Goal: Task Accomplishment & Management: Use online tool/utility

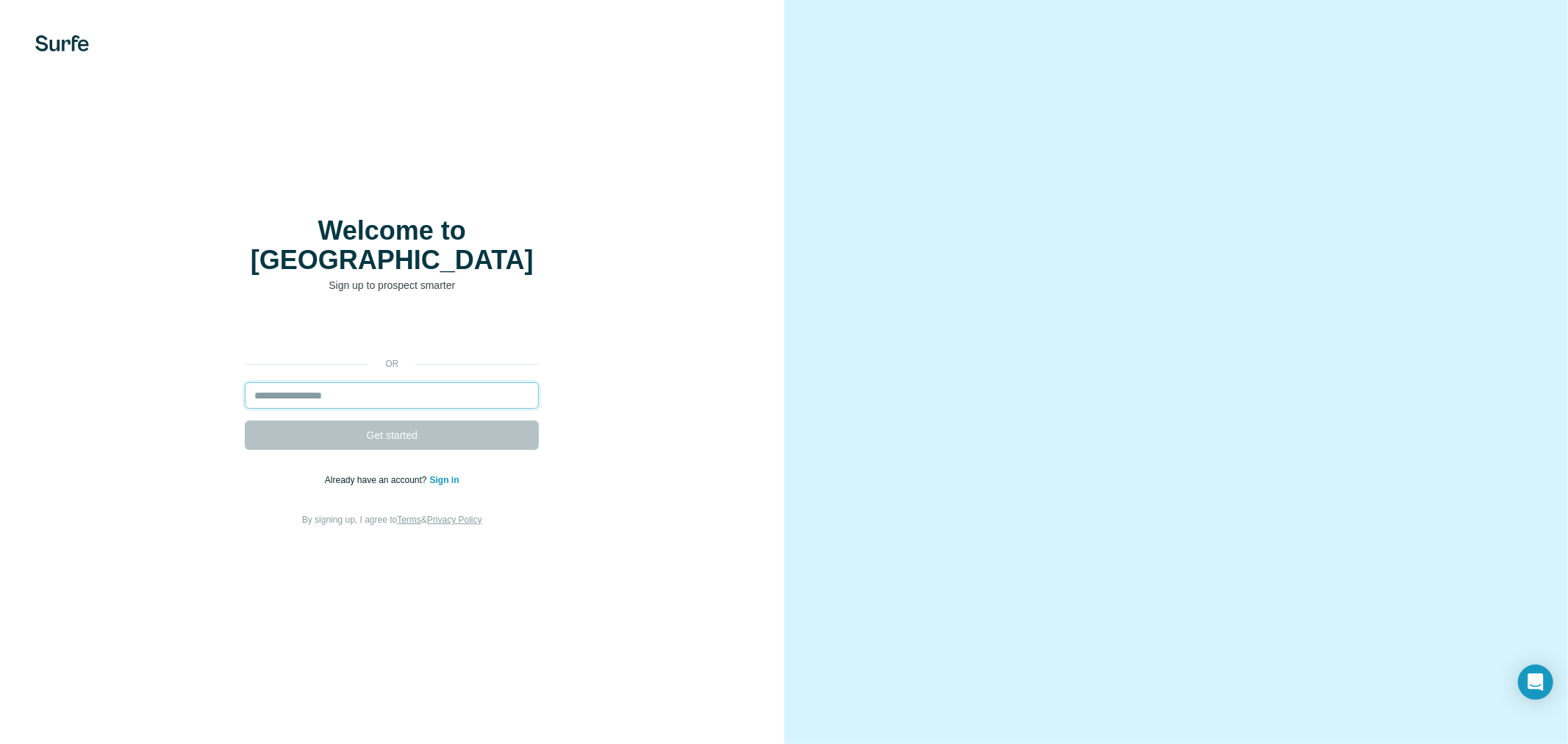
click at [404, 382] on input "email" at bounding box center [391, 395] width 294 height 27
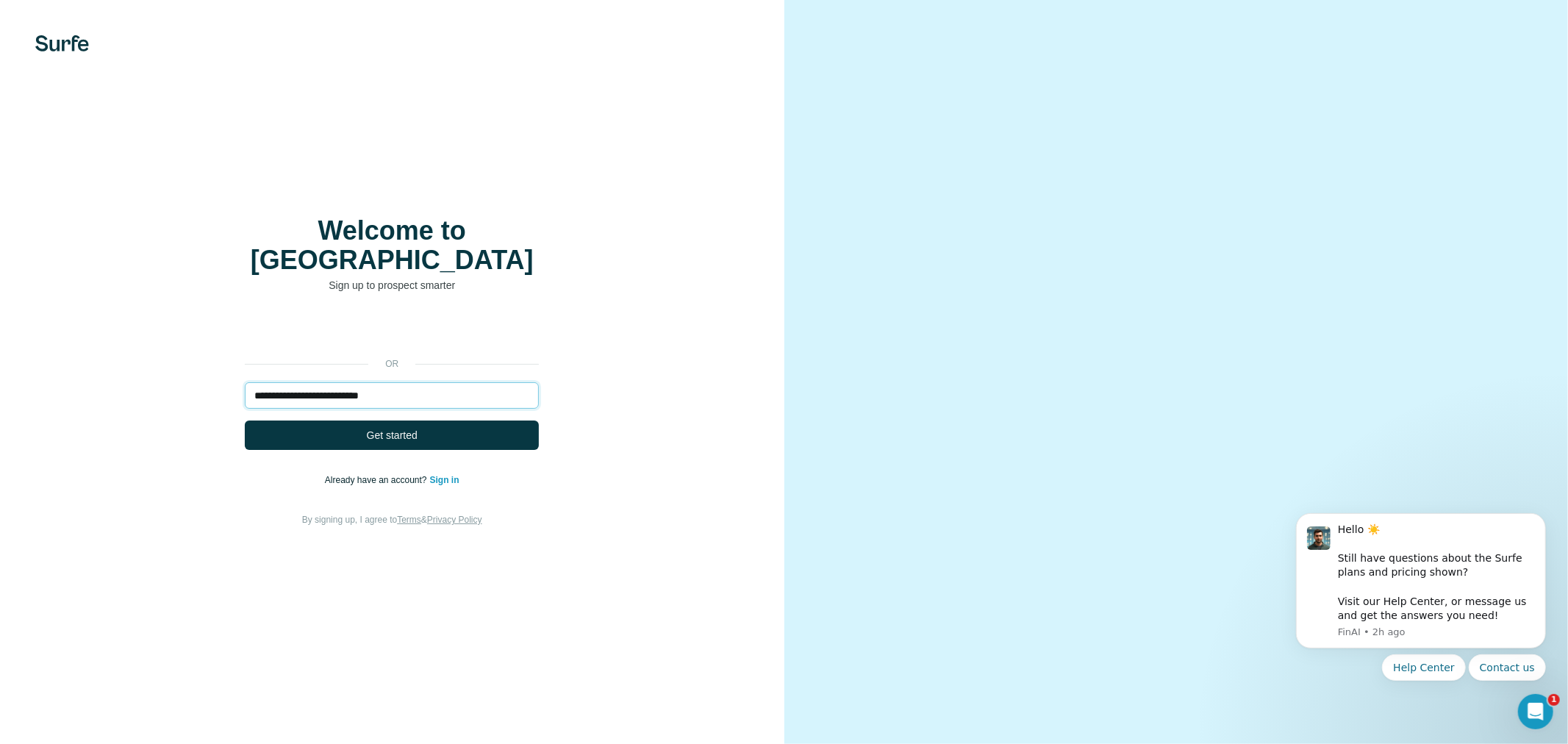
type input "**********"
click at [244, 421] on button "Get started" at bounding box center [391, 435] width 294 height 29
click at [417, 423] on button "Get started" at bounding box center [391, 435] width 294 height 29
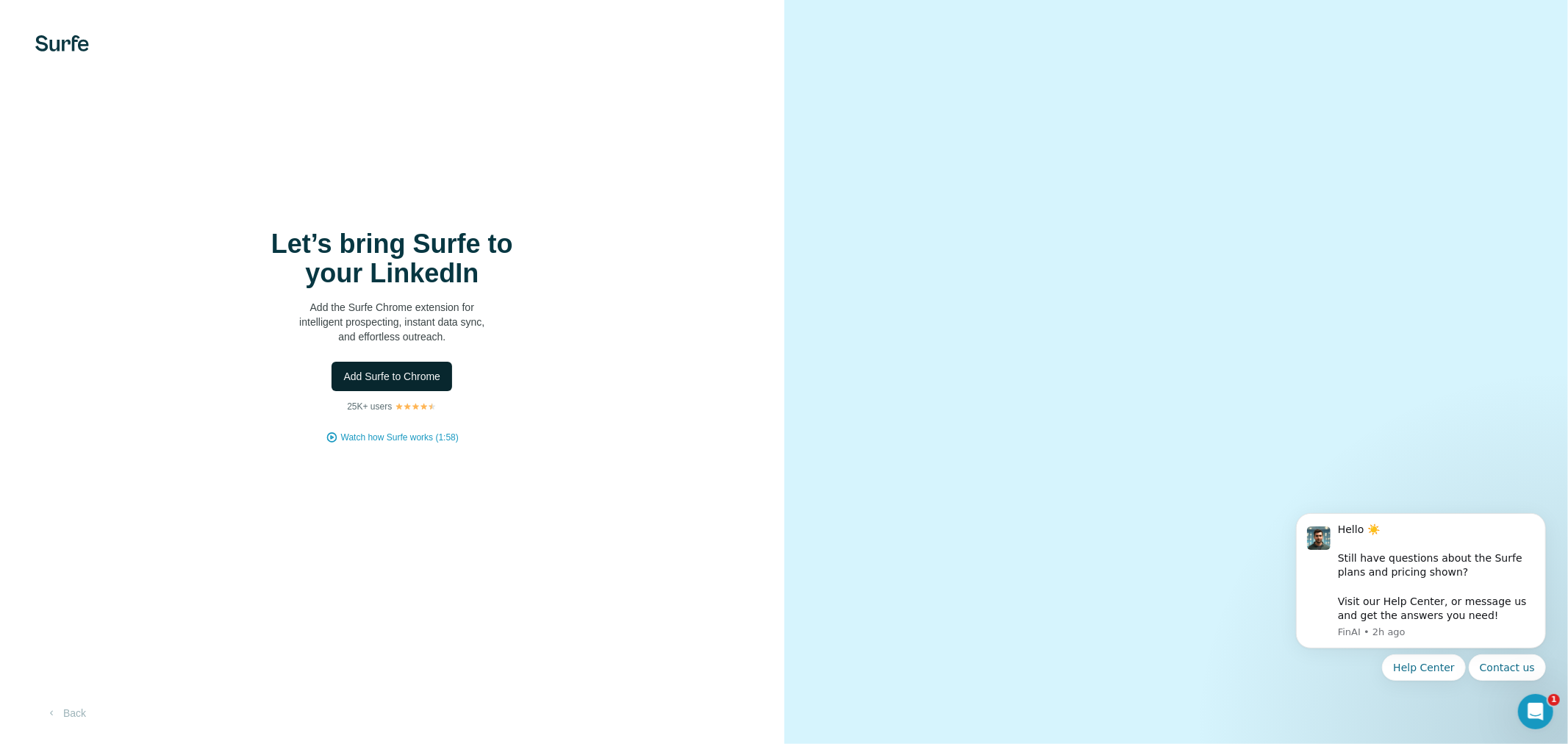
click at [402, 378] on span "Add Surfe to Chrome" at bounding box center [392, 377] width 97 height 15
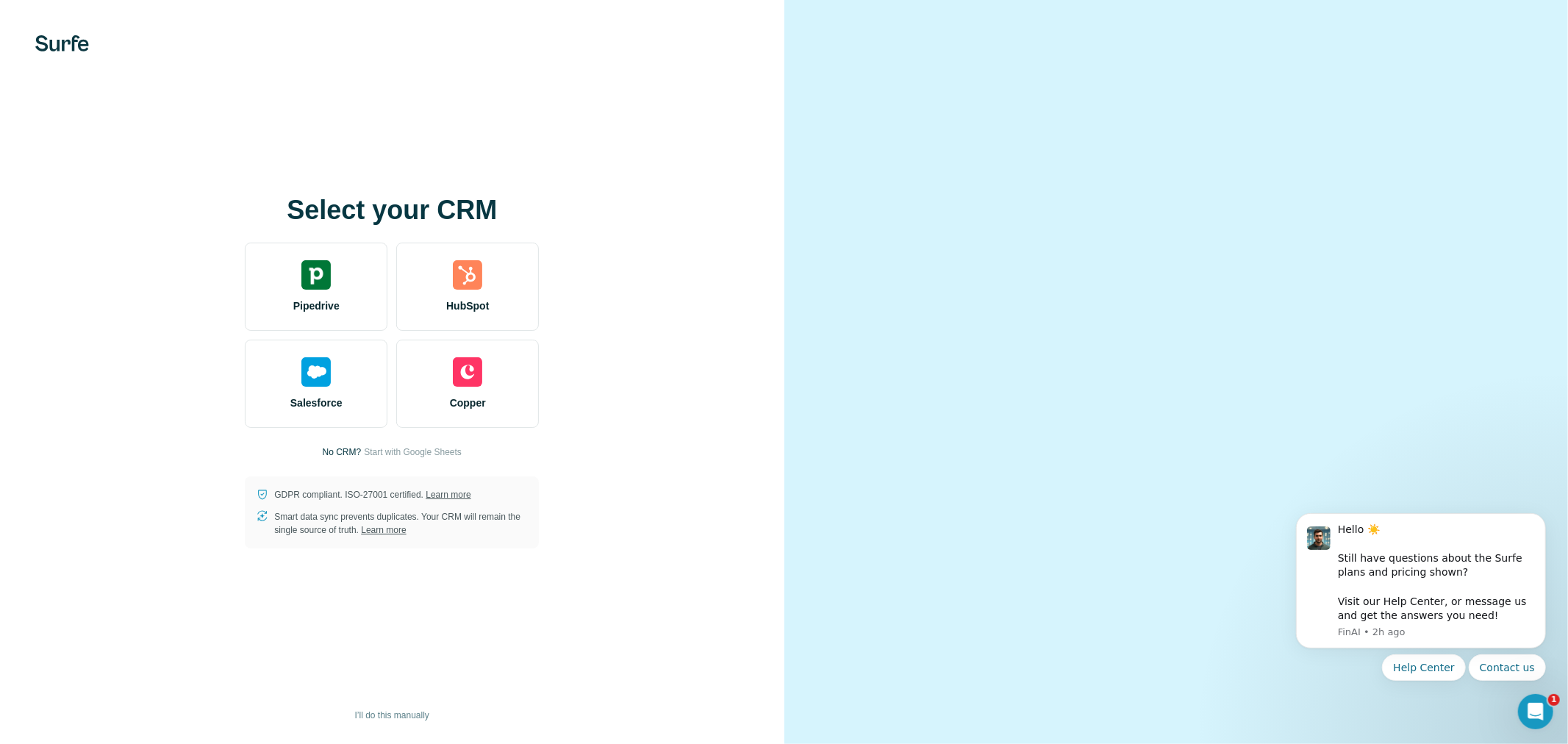
click at [640, 230] on div "Select your CRM Pipedrive HubSpot Salesforce Copper No CRM? Start with Google S…" at bounding box center [392, 372] width 726 height 353
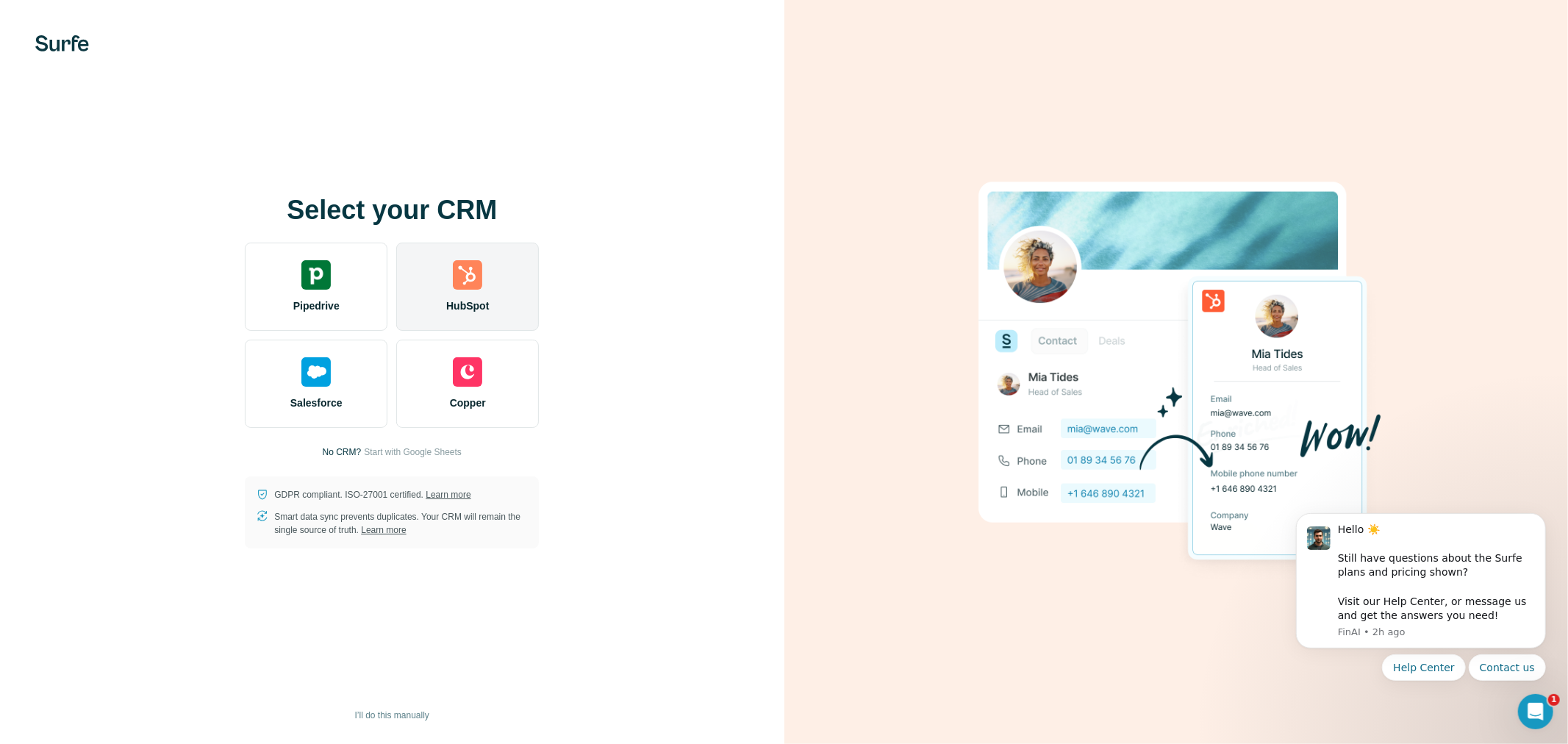
click at [489, 283] on div "HubSpot" at bounding box center [467, 287] width 142 height 88
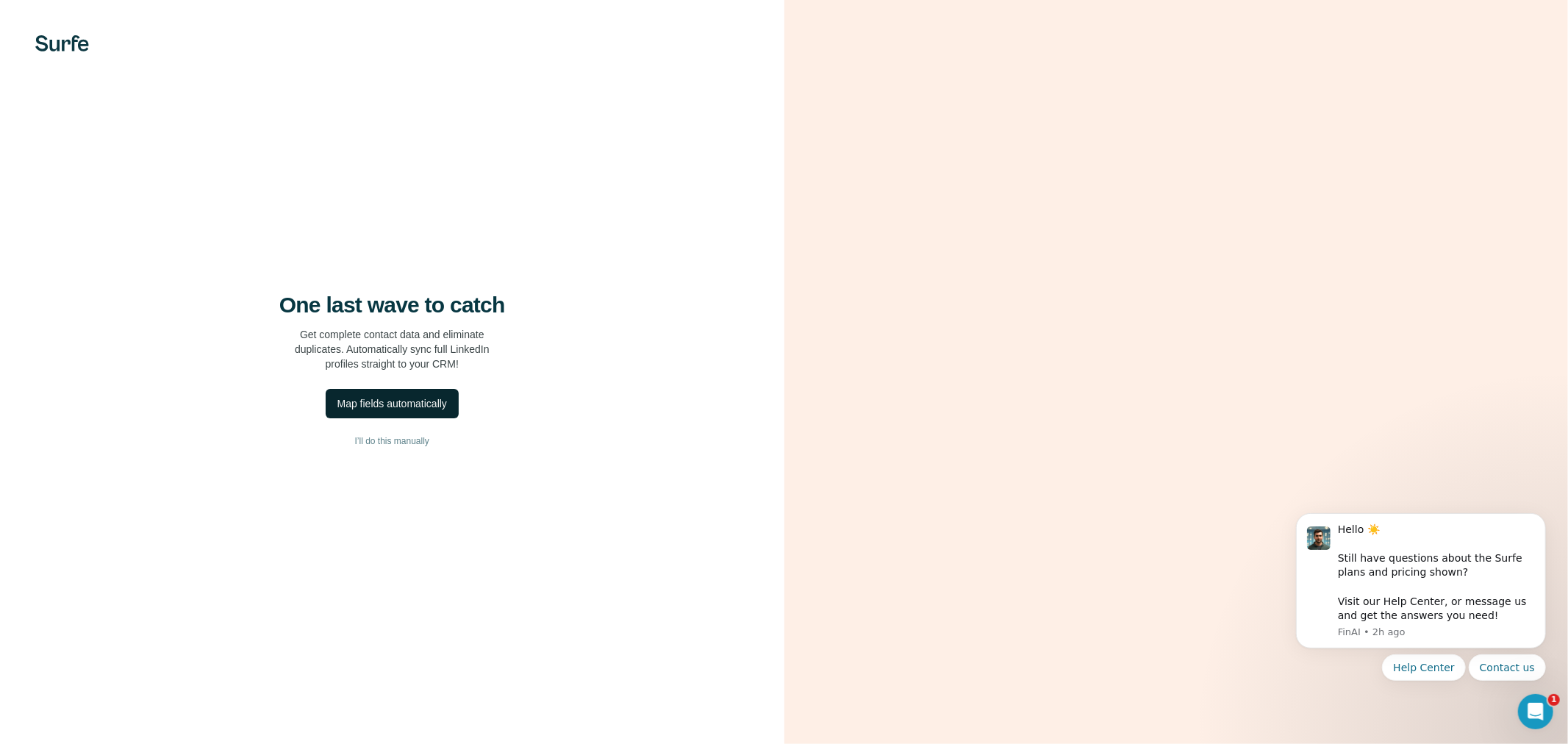
click at [415, 405] on div "Map fields automatically" at bounding box center [391, 403] width 109 height 15
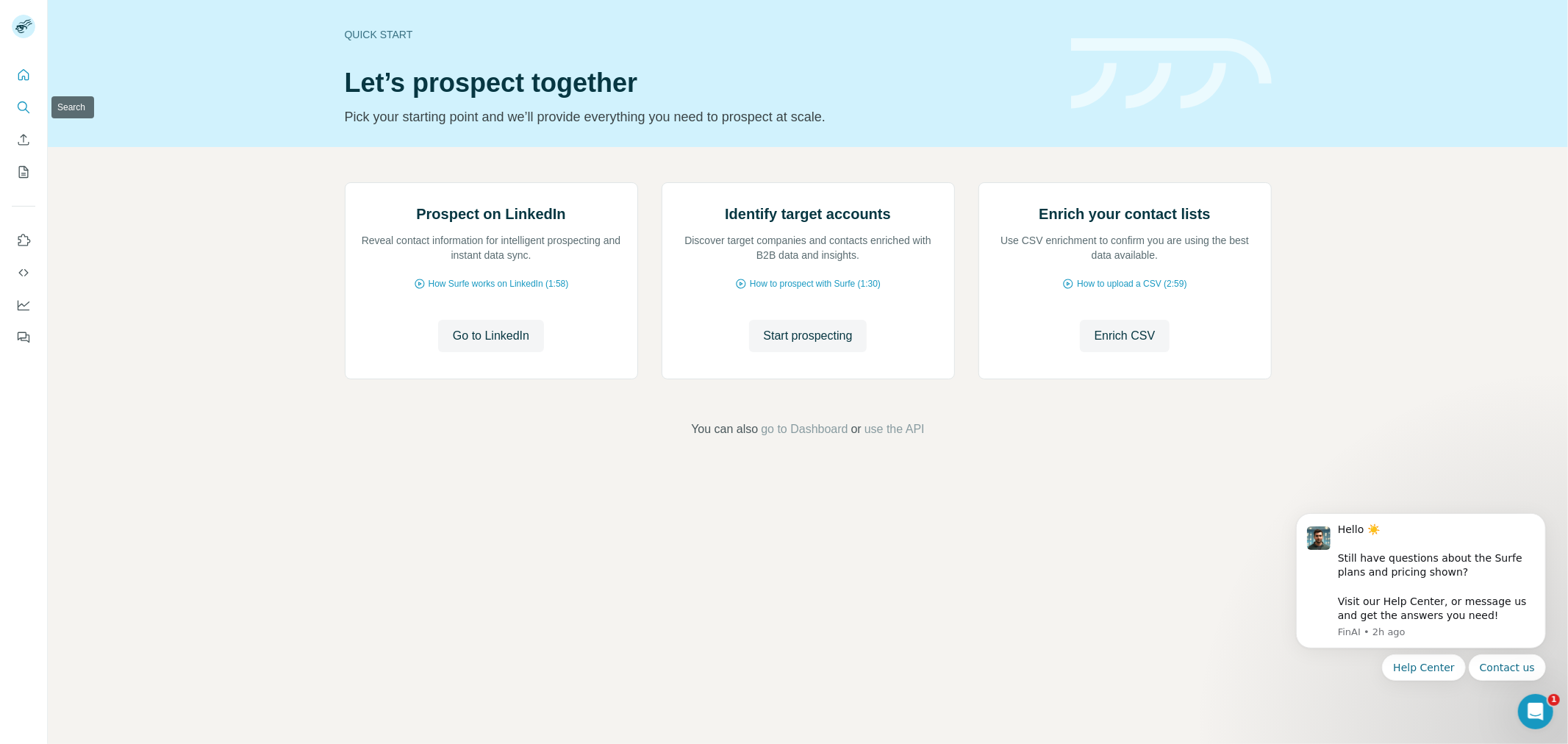
click at [27, 101] on icon "Search" at bounding box center [24, 107] width 15 height 15
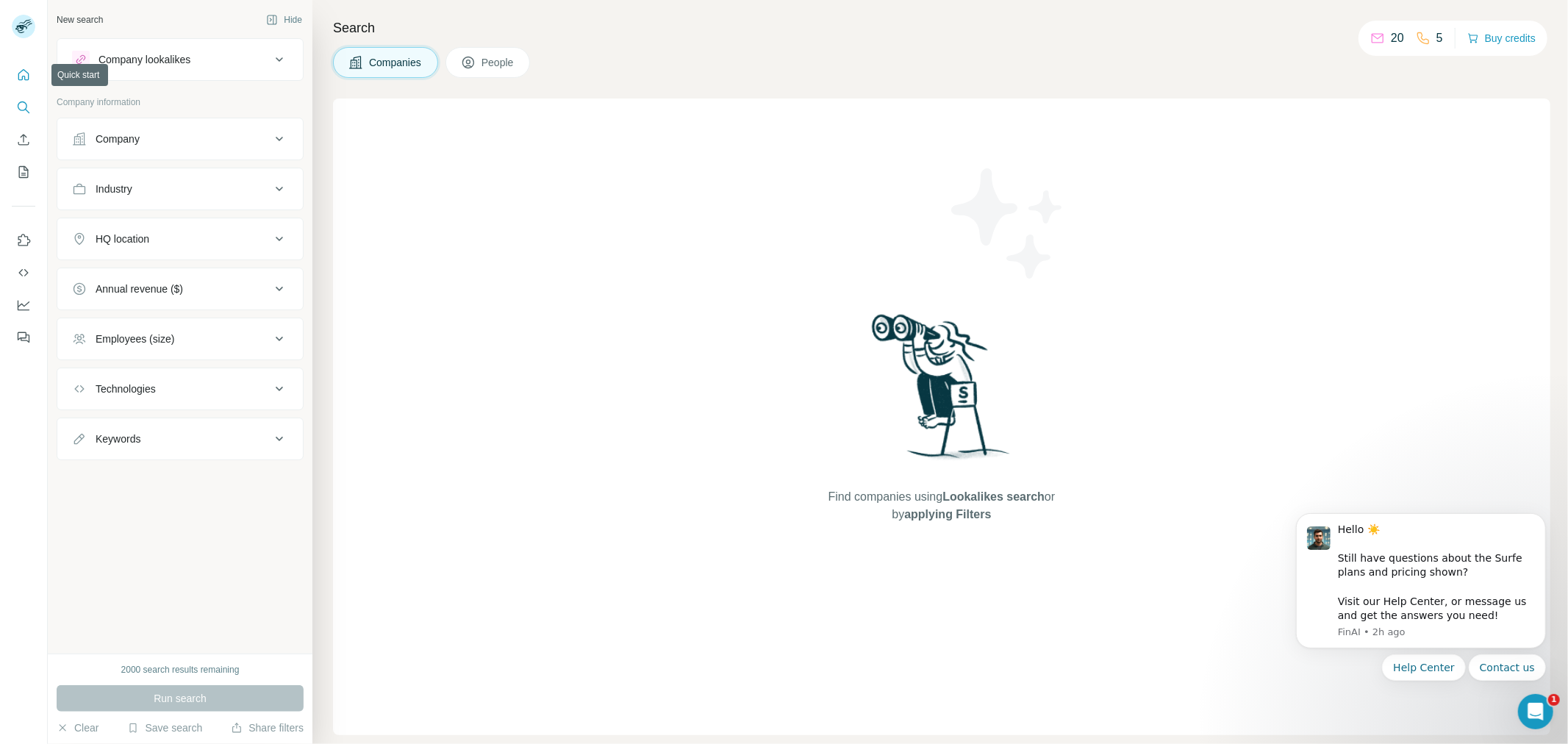
click at [28, 73] on icon "Quick start" at bounding box center [24, 74] width 11 height 11
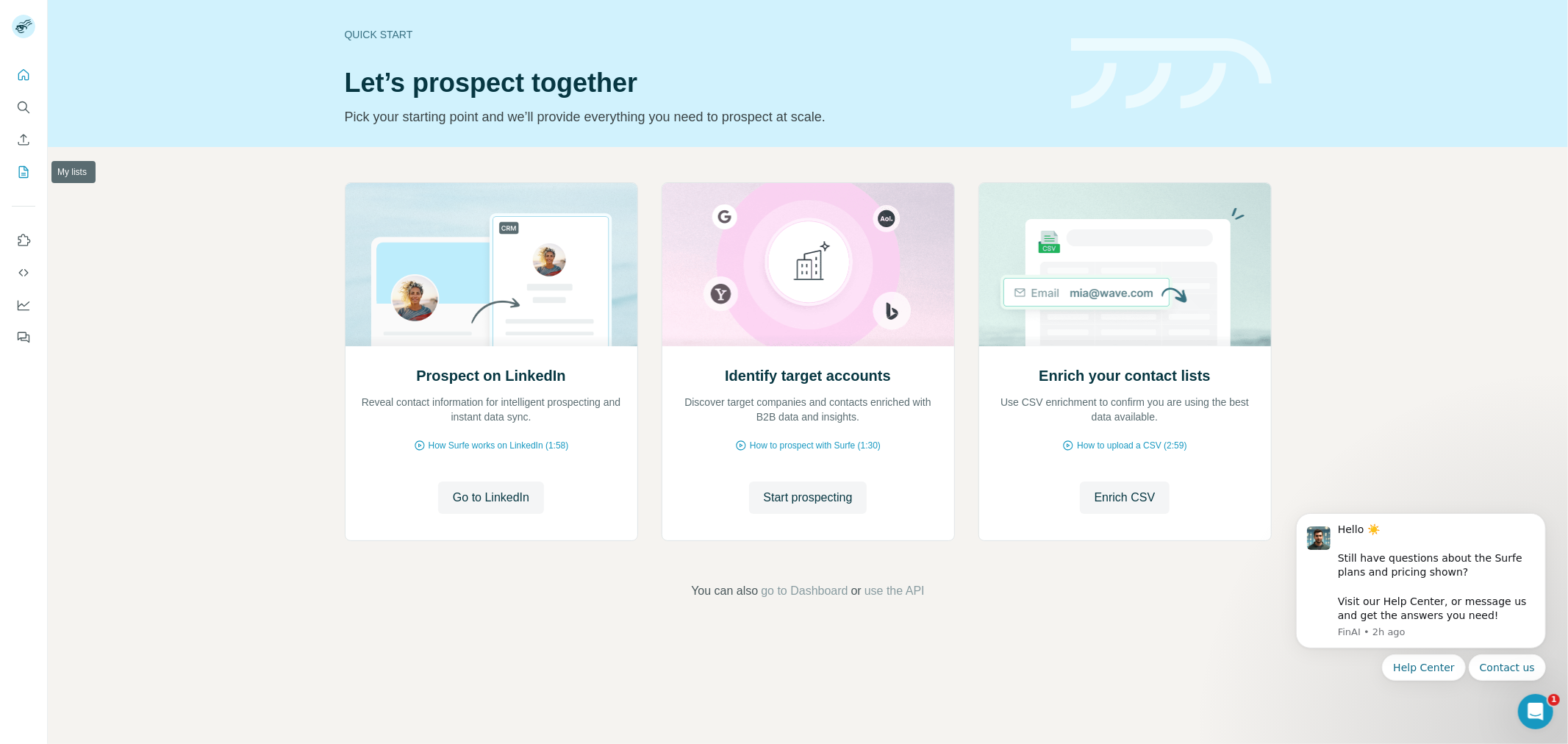
click at [17, 175] on icon "My lists" at bounding box center [24, 172] width 15 height 15
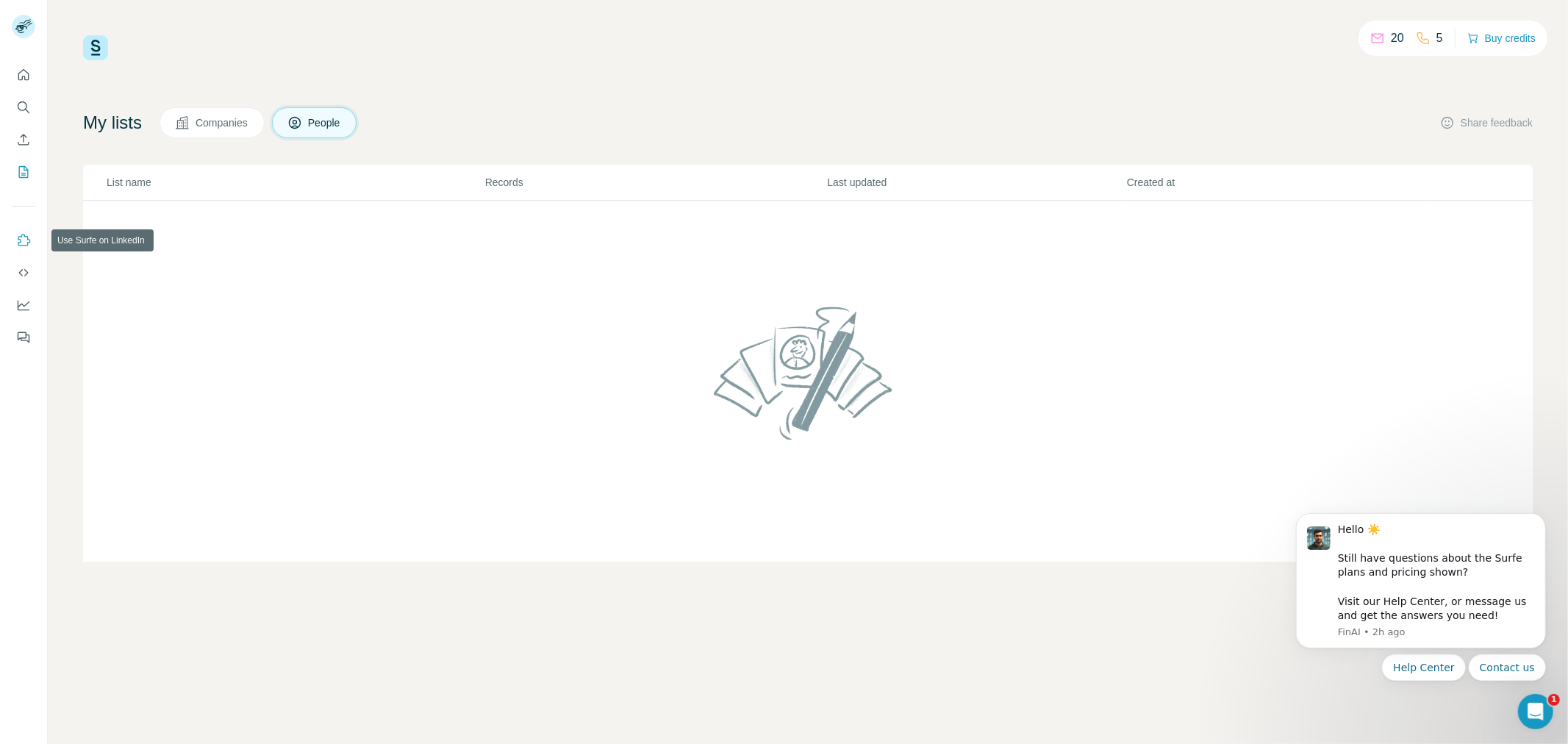
click at [24, 243] on icon "Use Surfe on LinkedIn" at bounding box center [24, 241] width 15 height 15
click at [23, 106] on icon "Search" at bounding box center [24, 107] width 15 height 15
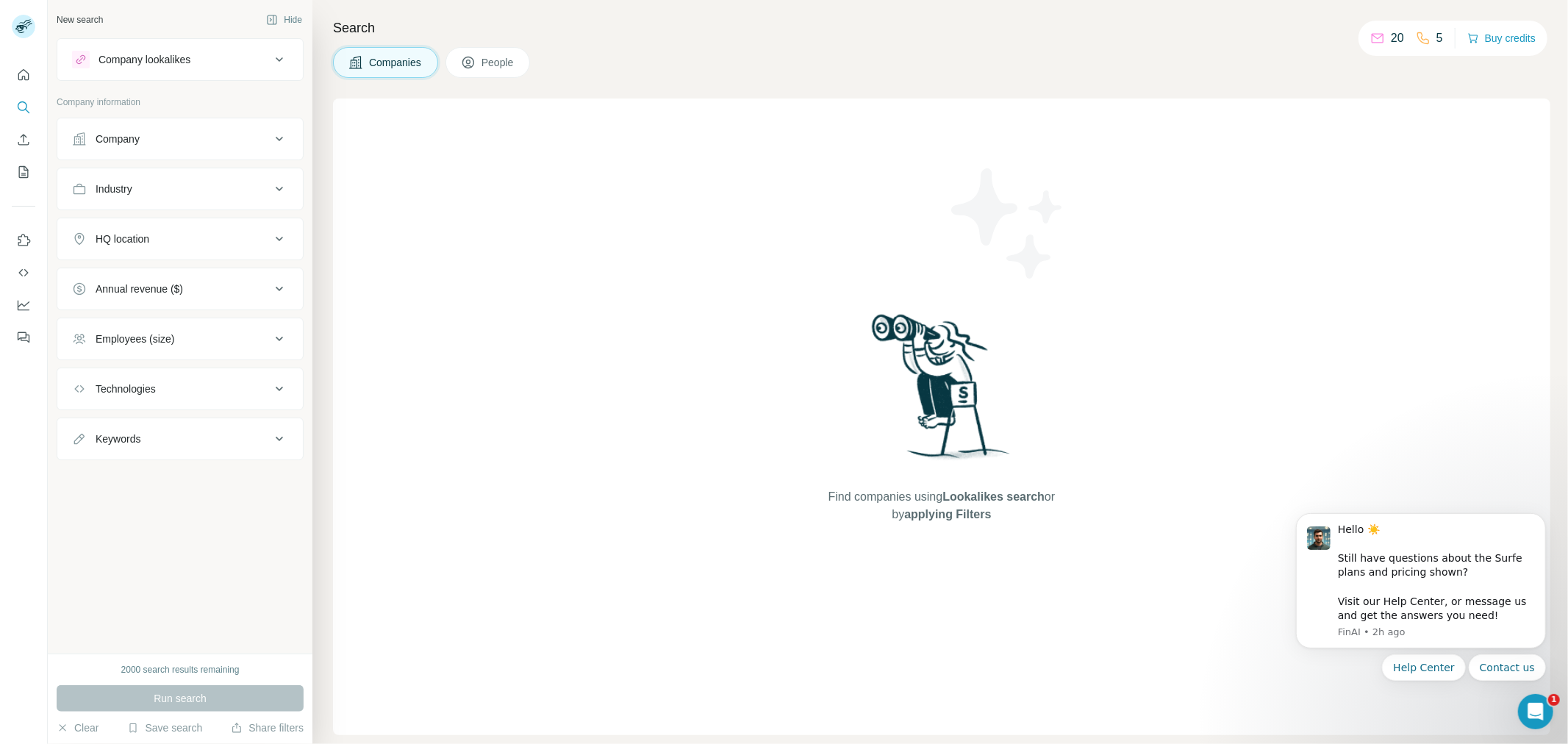
click at [265, 240] on div "HQ location" at bounding box center [171, 239] width 198 height 15
click at [222, 265] on input "text" at bounding box center [179, 276] width 216 height 27
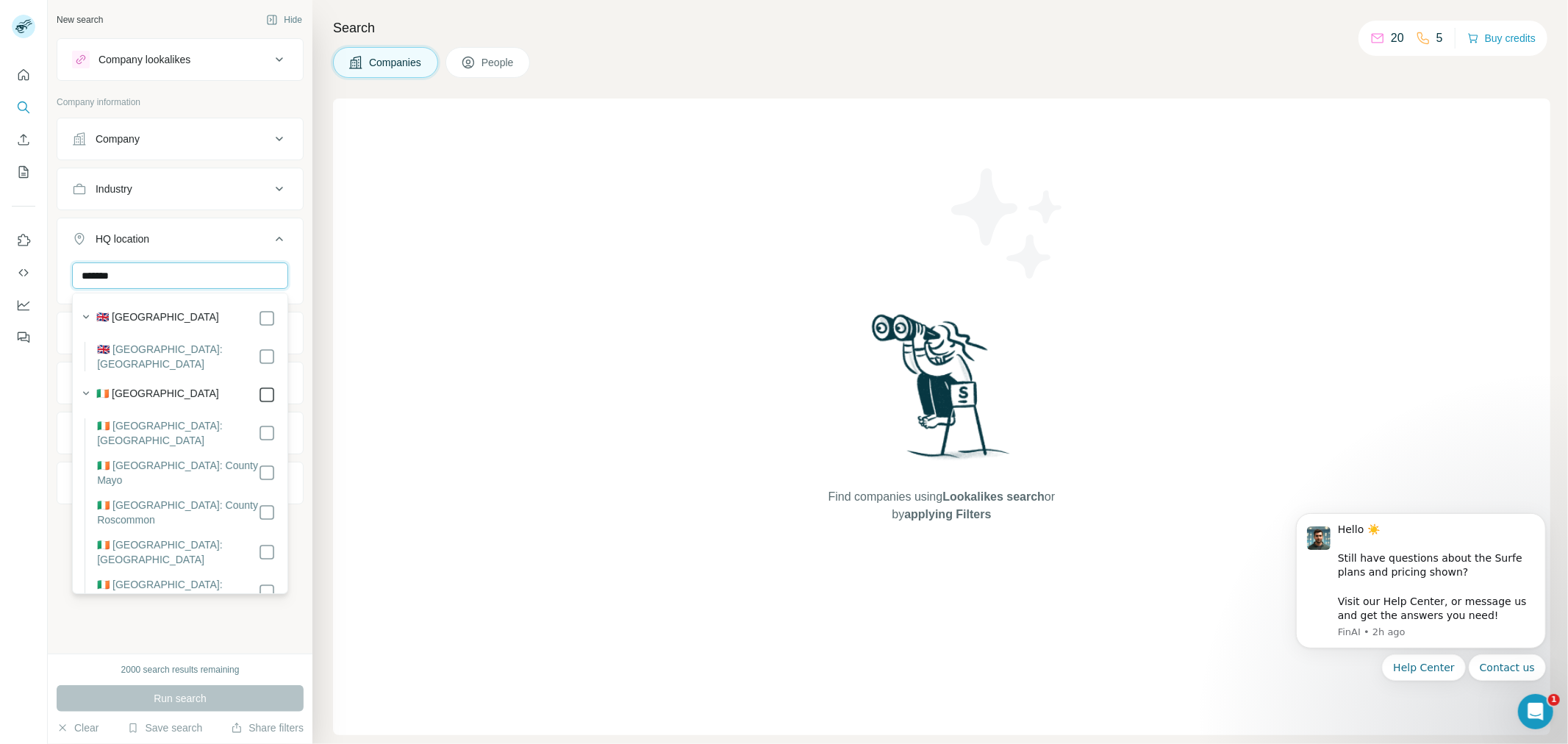
type input "*******"
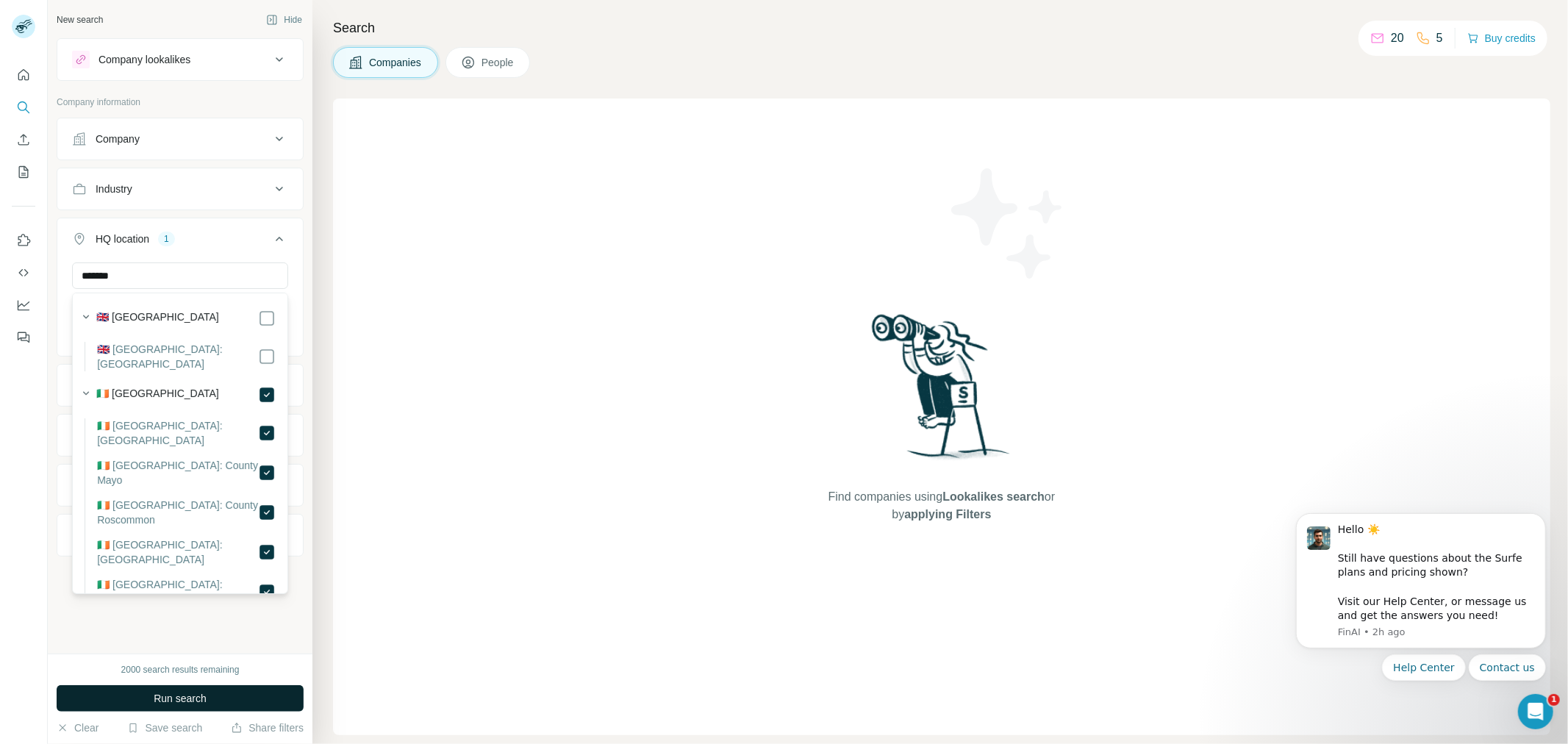
click at [199, 702] on span "Run search" at bounding box center [180, 698] width 53 height 15
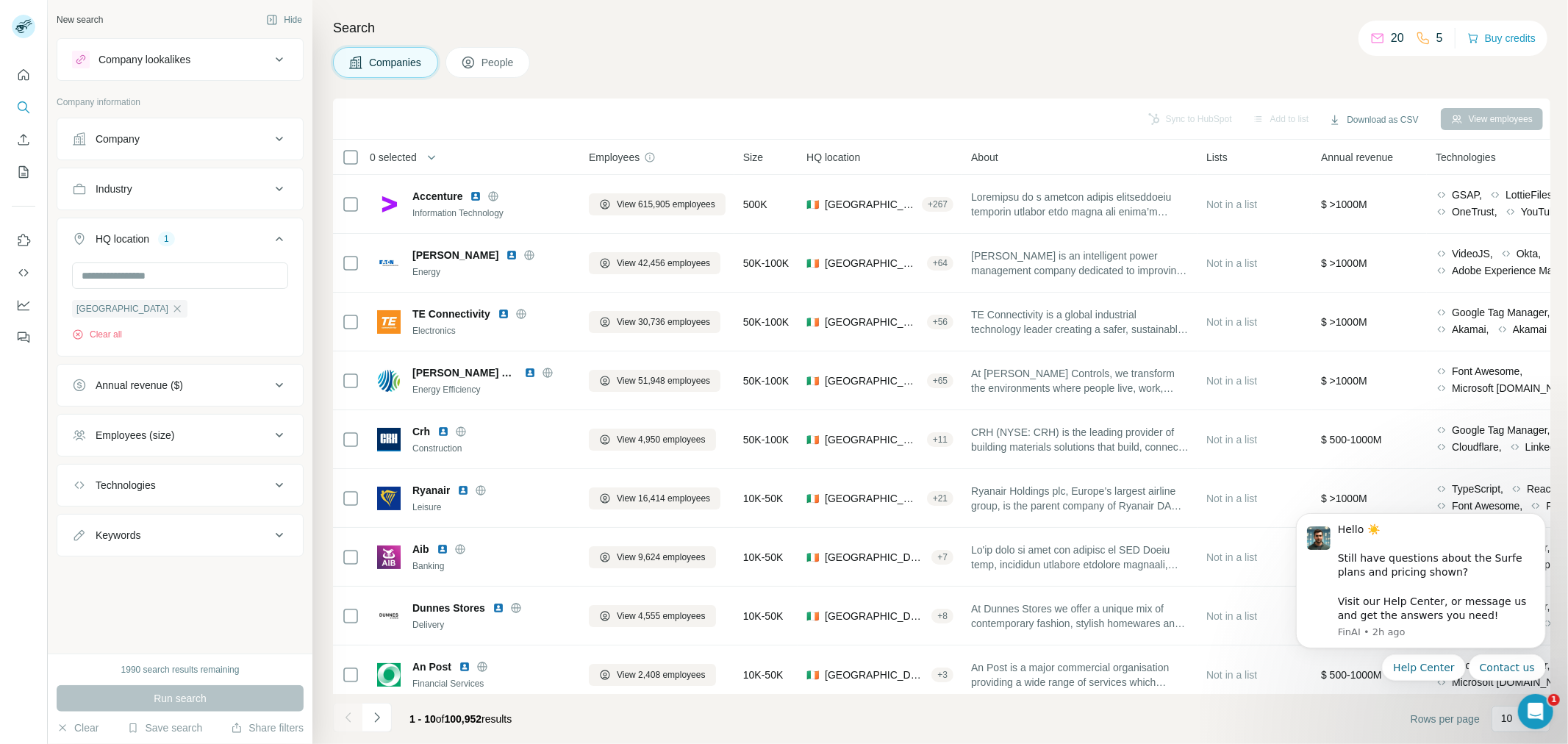
click at [259, 436] on div "Employees (size)" at bounding box center [171, 435] width 198 height 15
click at [83, 527] on icon at bounding box center [80, 521] width 17 height 17
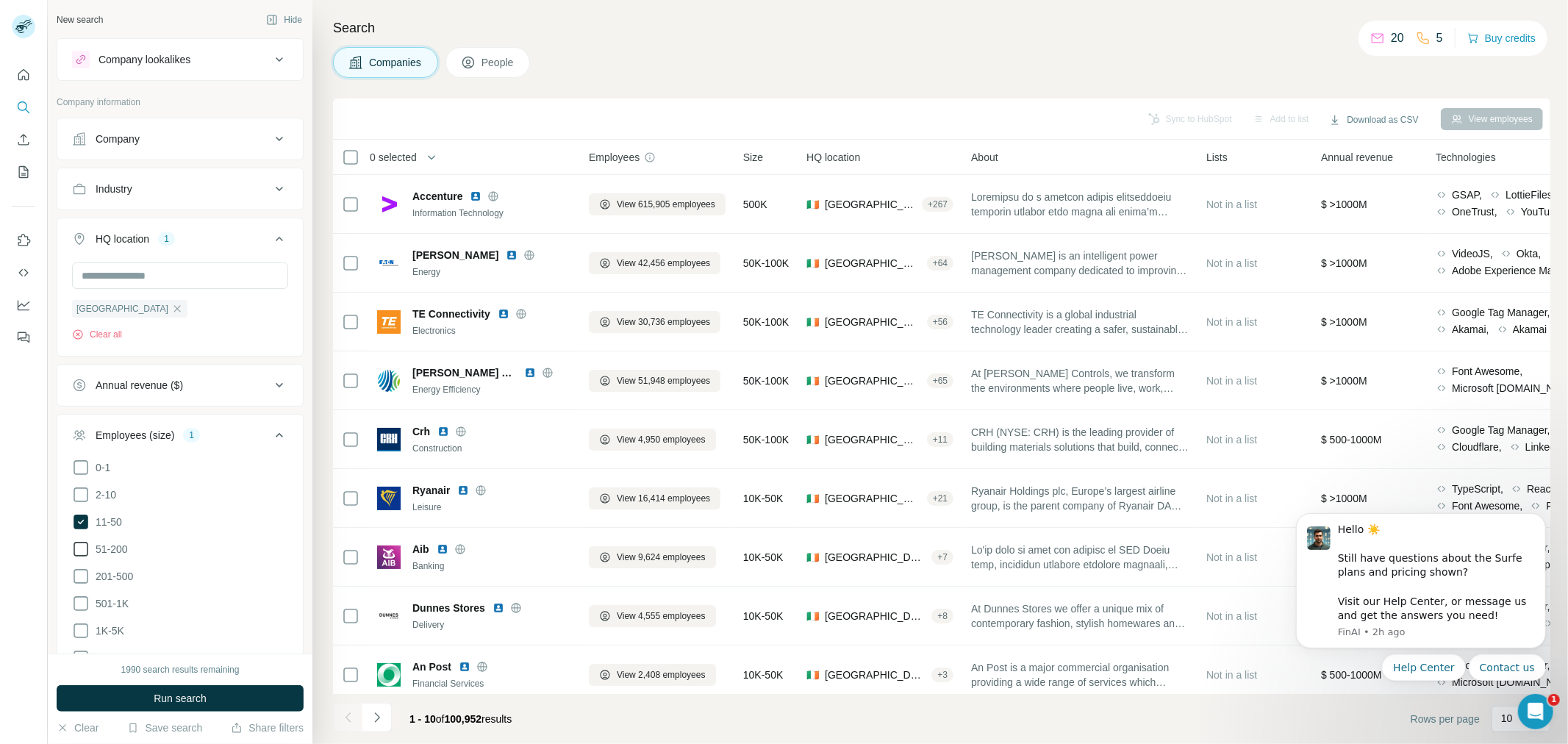
click at [83, 549] on icon at bounding box center [80, 548] width 17 height 17
click at [79, 573] on icon at bounding box center [80, 576] width 17 height 17
click at [182, 695] on span "Run search" at bounding box center [180, 698] width 53 height 15
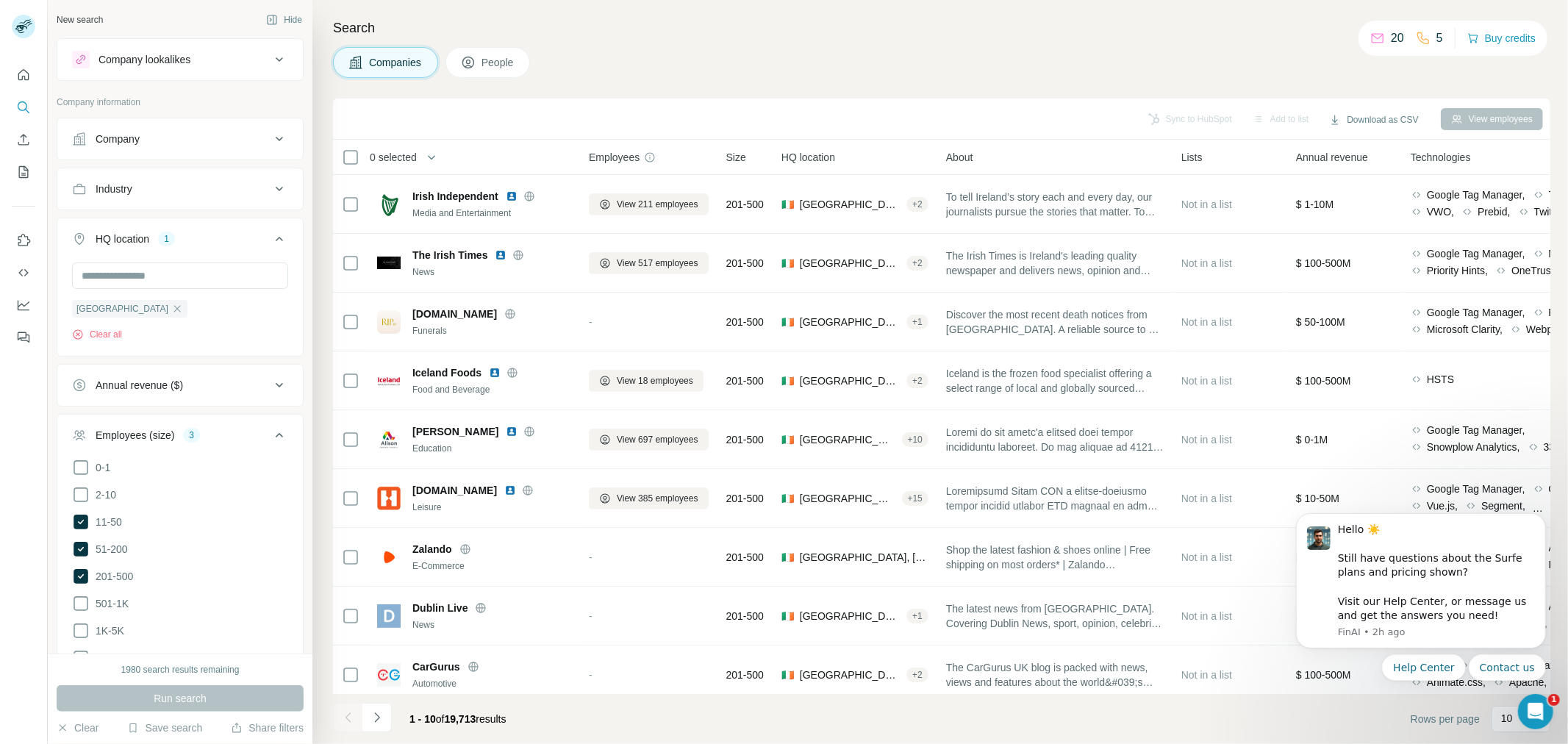
click at [270, 194] on icon at bounding box center [278, 188] width 17 height 17
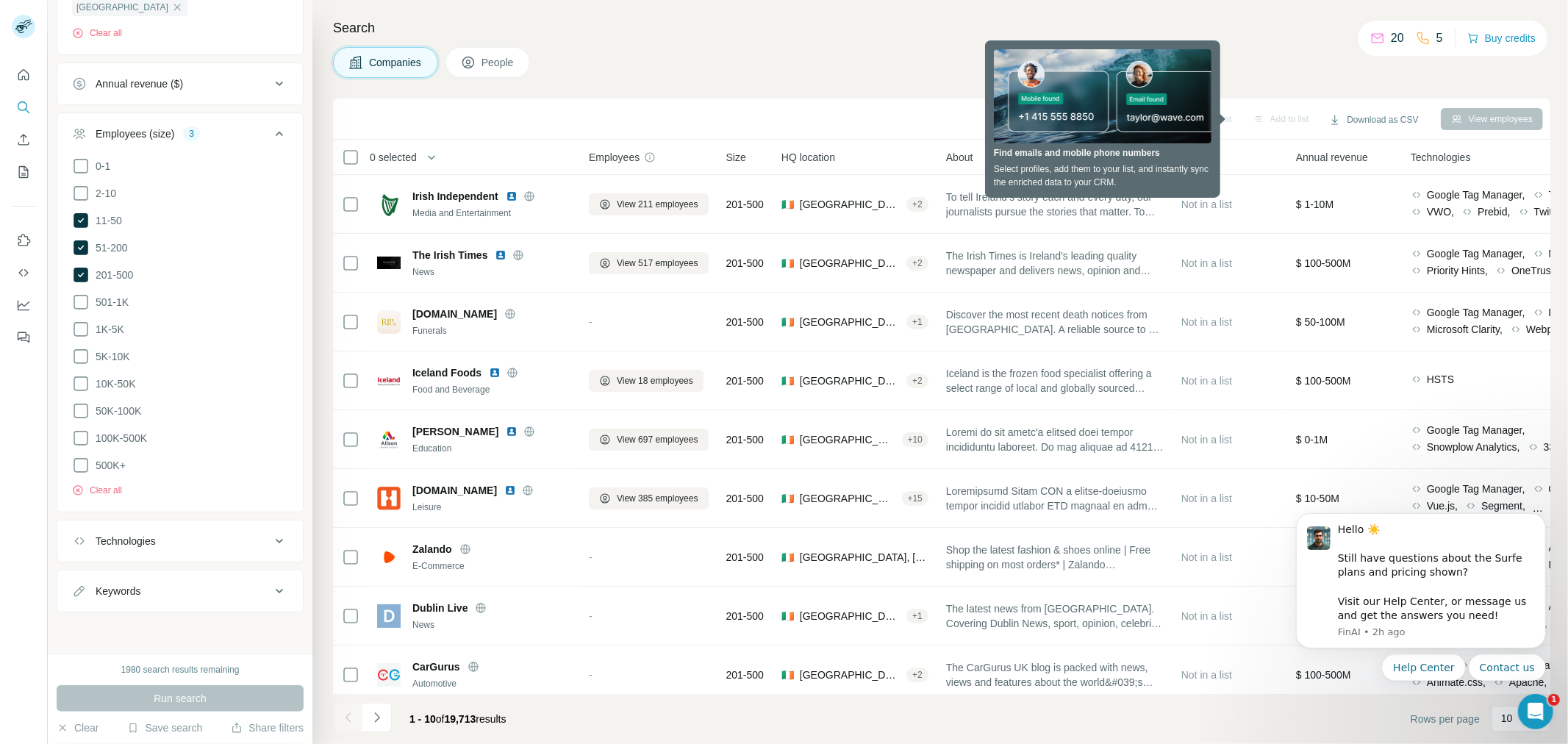
scroll to position [302, 0]
click at [239, 538] on div "Technologies" at bounding box center [171, 541] width 198 height 15
click at [164, 623] on div "New search Hide Company lookalikes Company information Company Industry HQ loca…" at bounding box center [180, 326] width 265 height 653
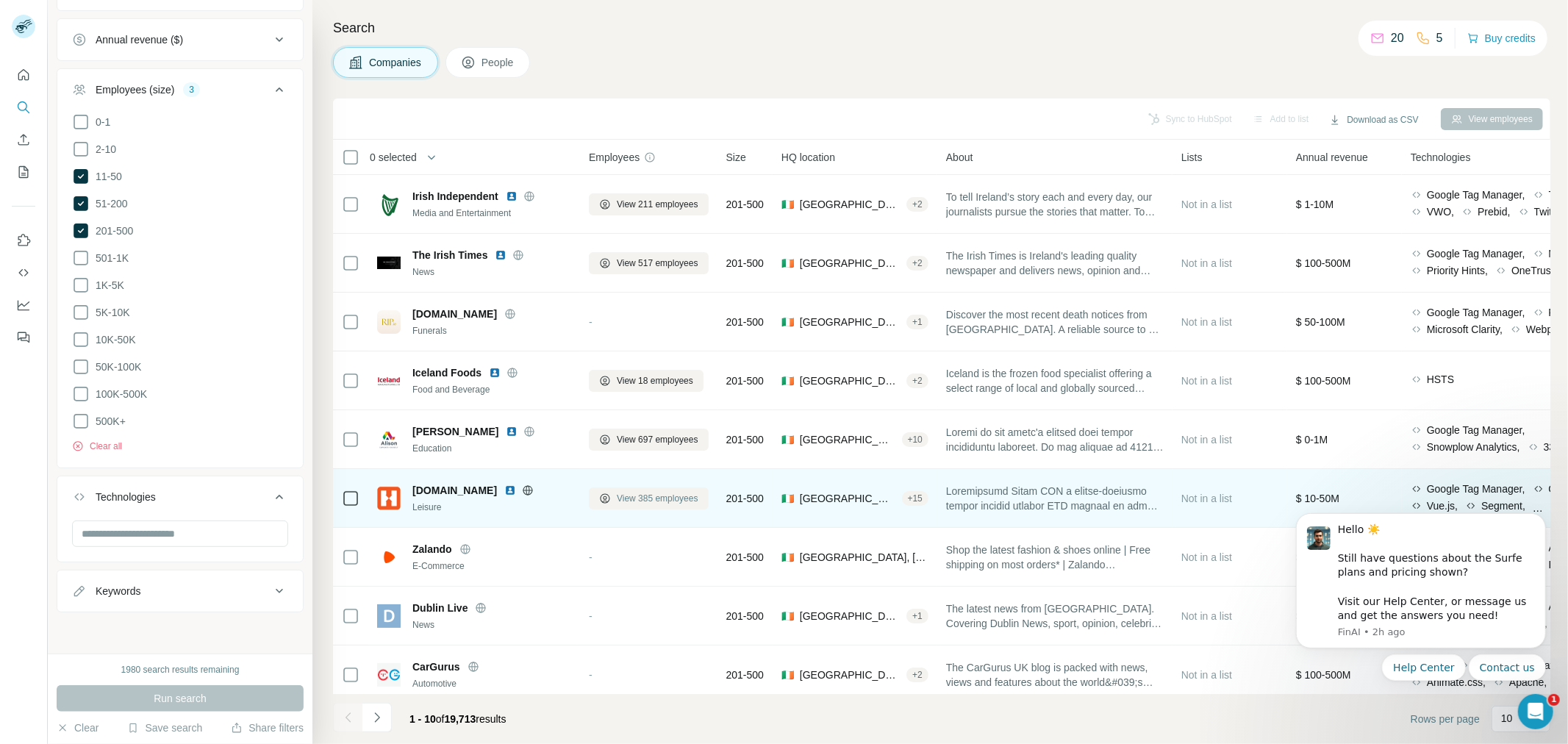
click at [682, 498] on span "View 385 employees" at bounding box center [657, 498] width 82 height 13
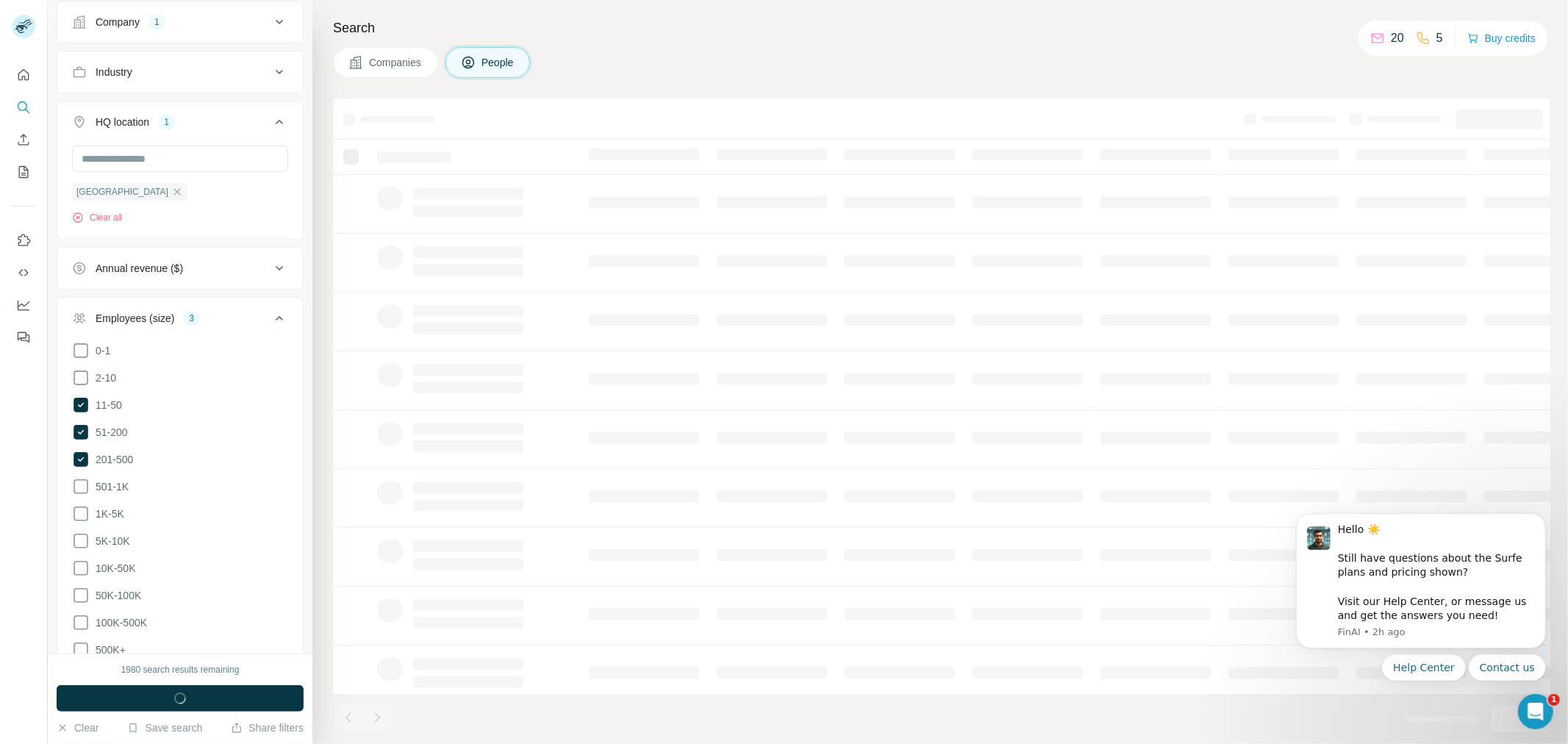
scroll to position [575, 0]
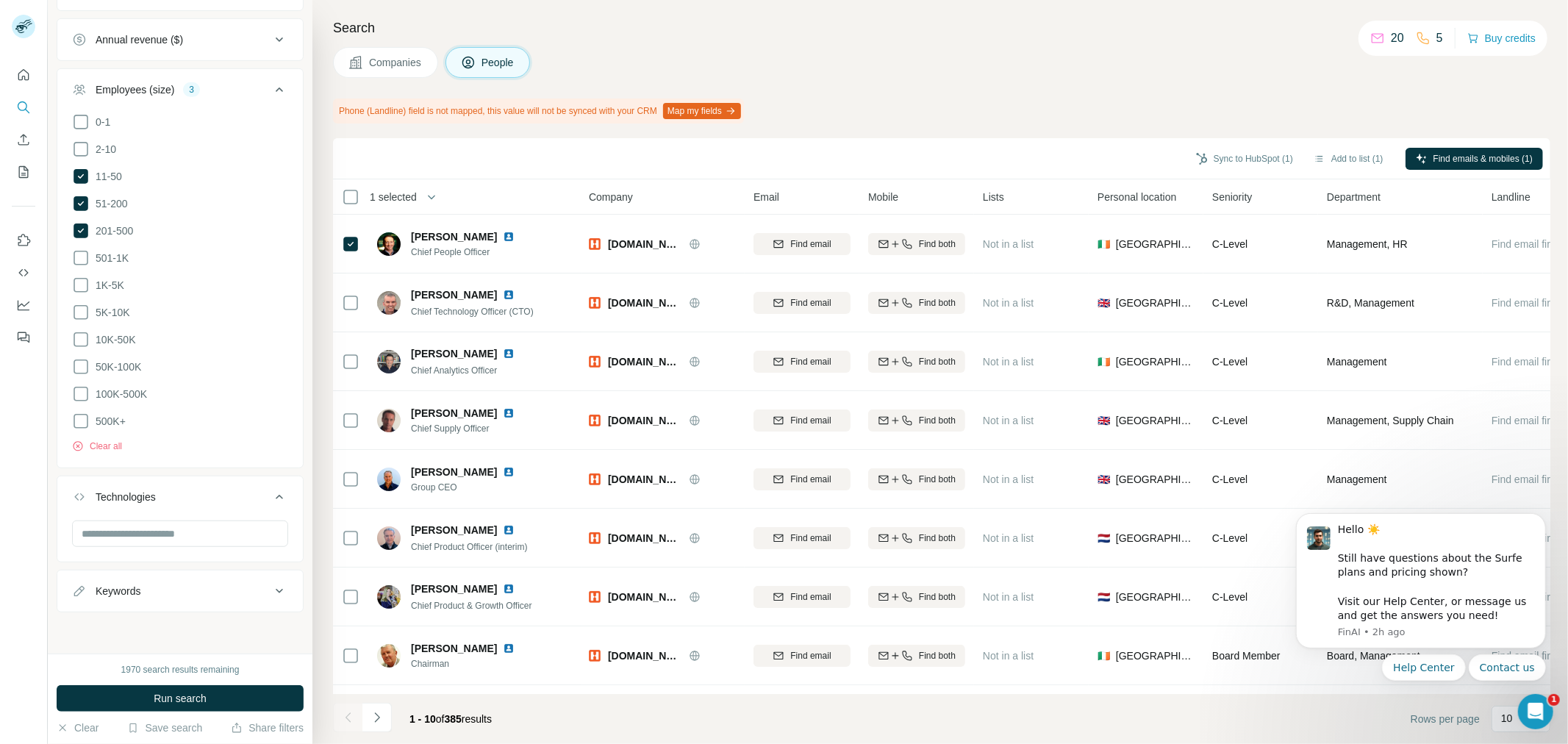
click at [994, 89] on div "Search Companies People Phone (Landline) field is not mapped, this value will n…" at bounding box center [940, 372] width 1255 height 744
click at [230, 582] on button "Keywords" at bounding box center [179, 591] width 245 height 35
click at [182, 626] on input "text" at bounding box center [164, 626] width 186 height 27
type input "**********"
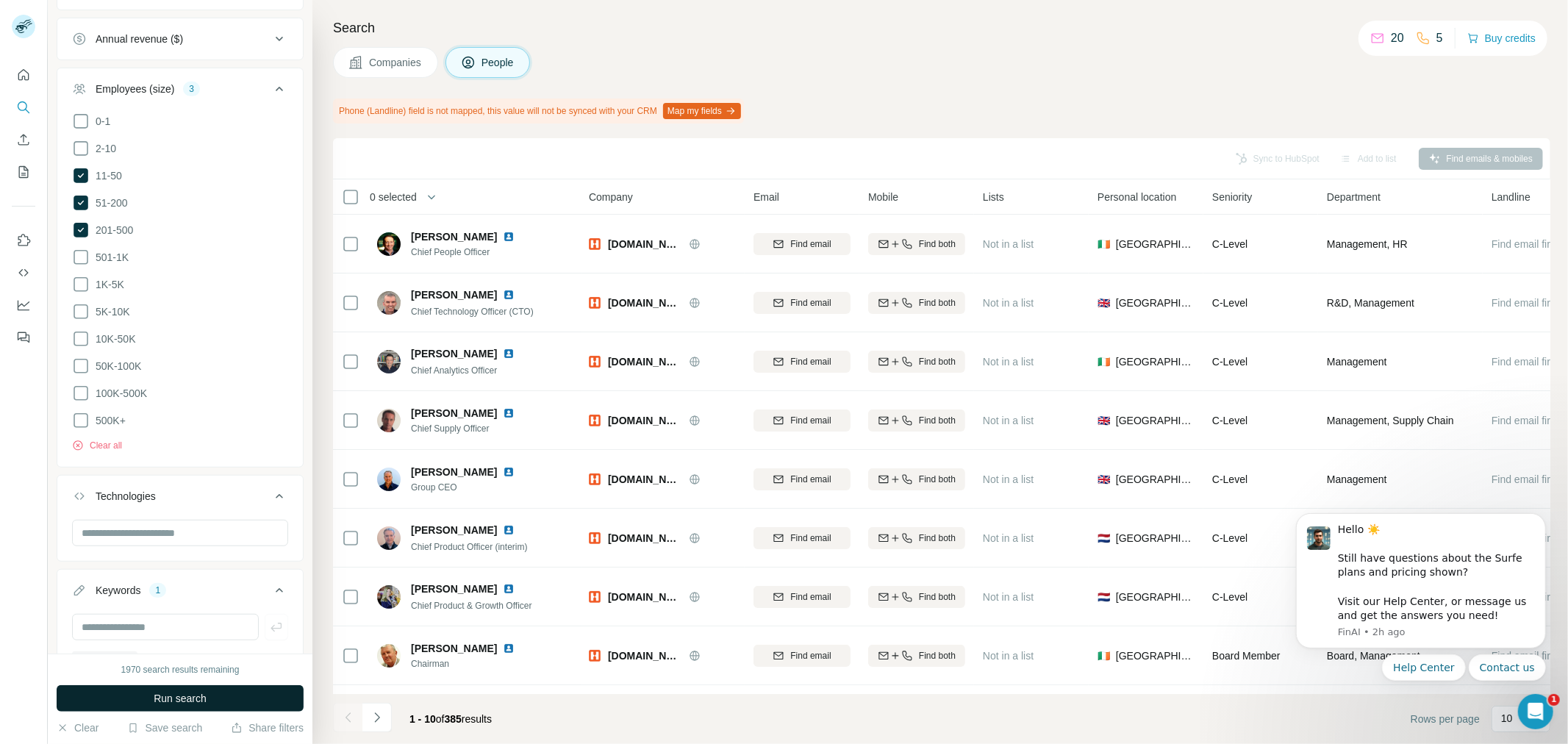
click at [209, 696] on button "Run search" at bounding box center [180, 698] width 247 height 27
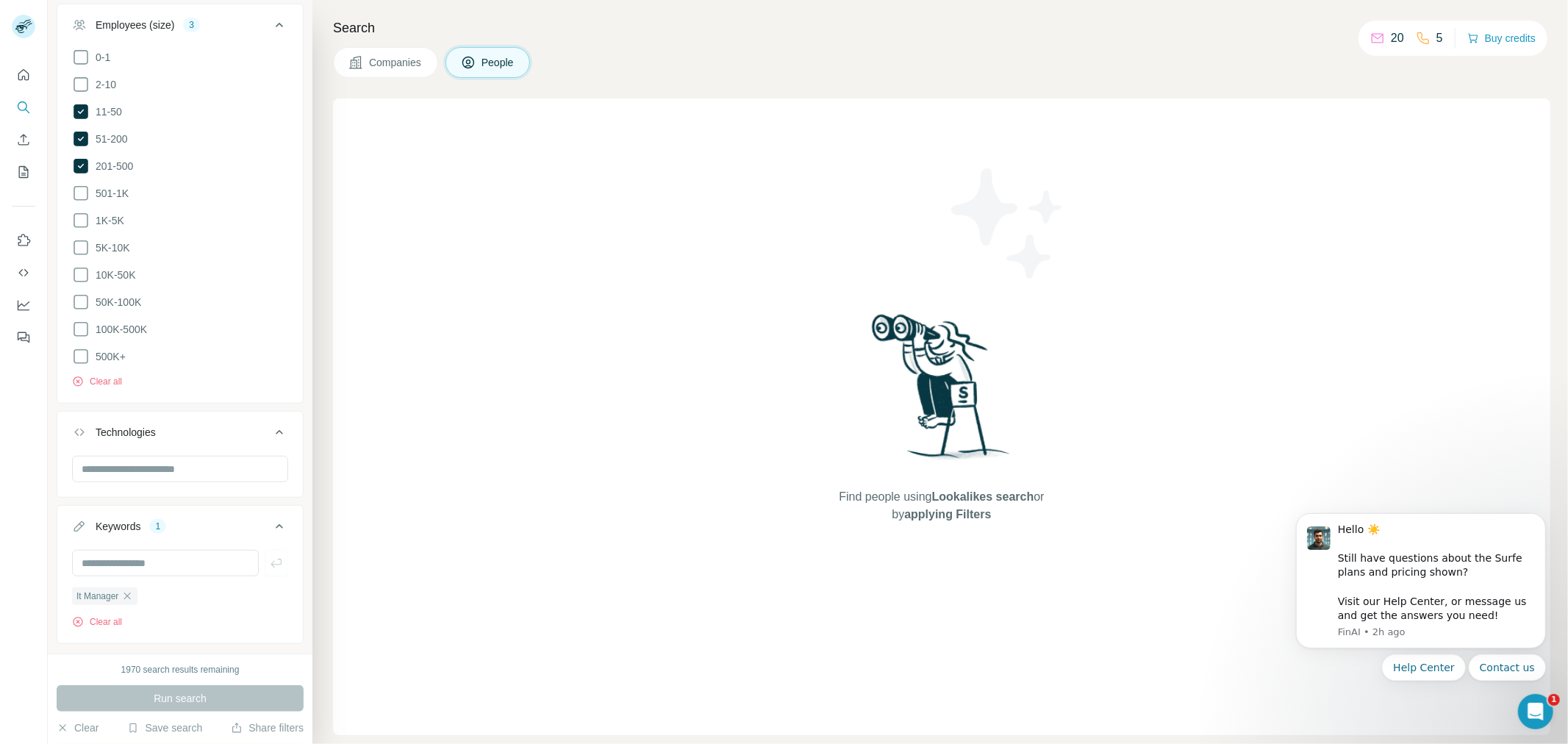
scroll to position [673, 0]
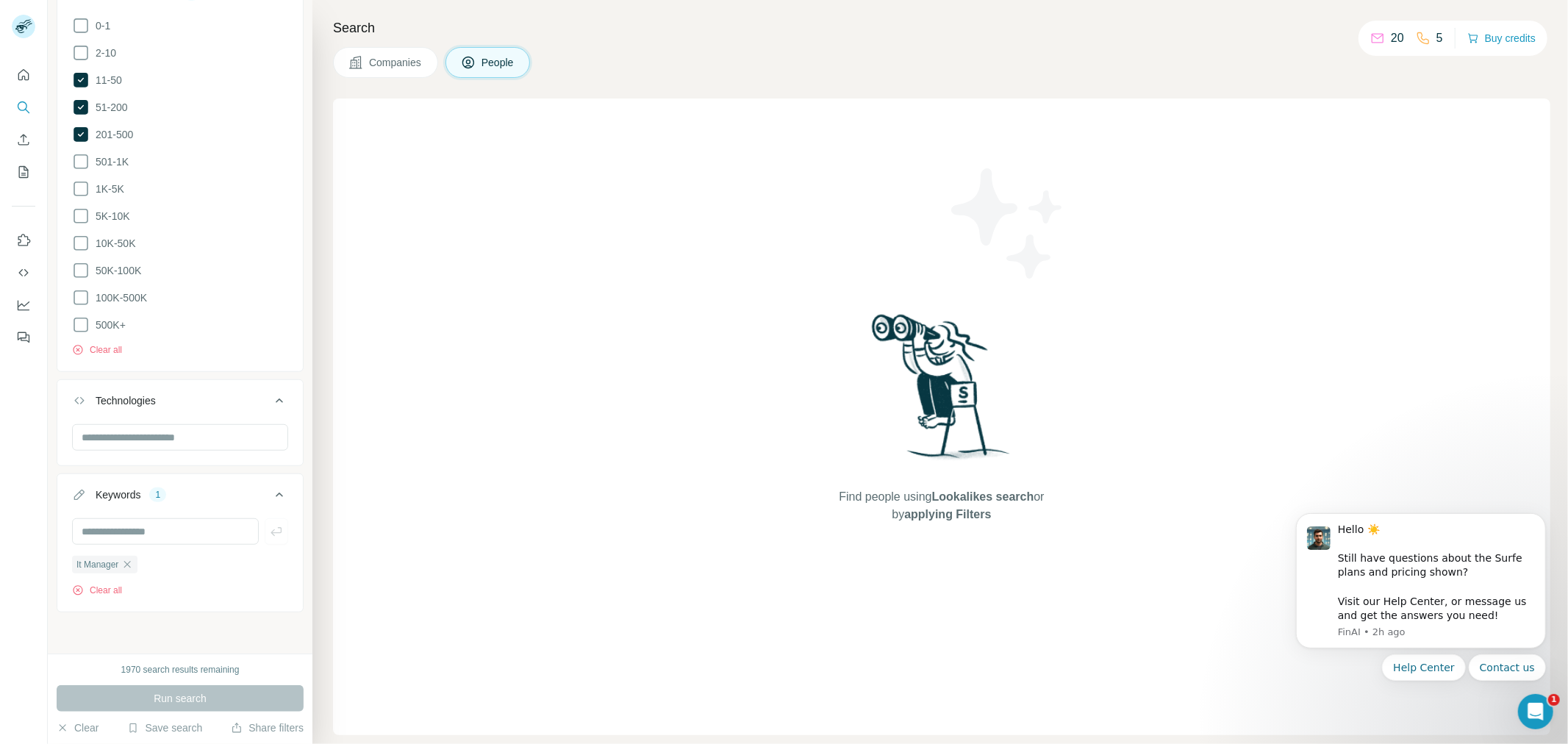
drag, startPoint x: 132, startPoint y: 562, endPoint x: 130, endPoint y: 537, distance: 25.1
click at [130, 562] on icon "button" at bounding box center [127, 563] width 6 height 6
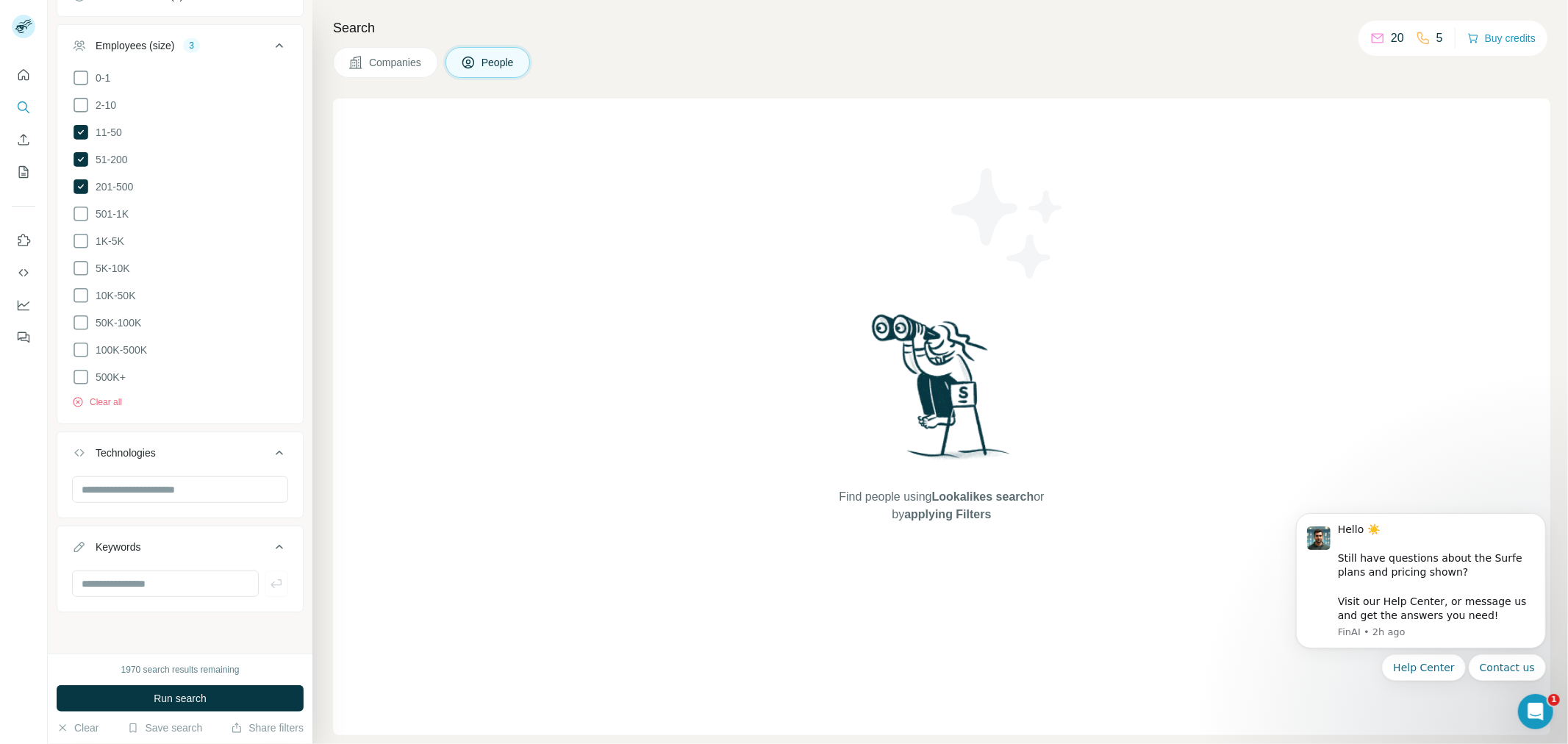
scroll to position [620, 0]
click at [167, 578] on input "text" at bounding box center [164, 583] width 186 height 27
type input "**********"
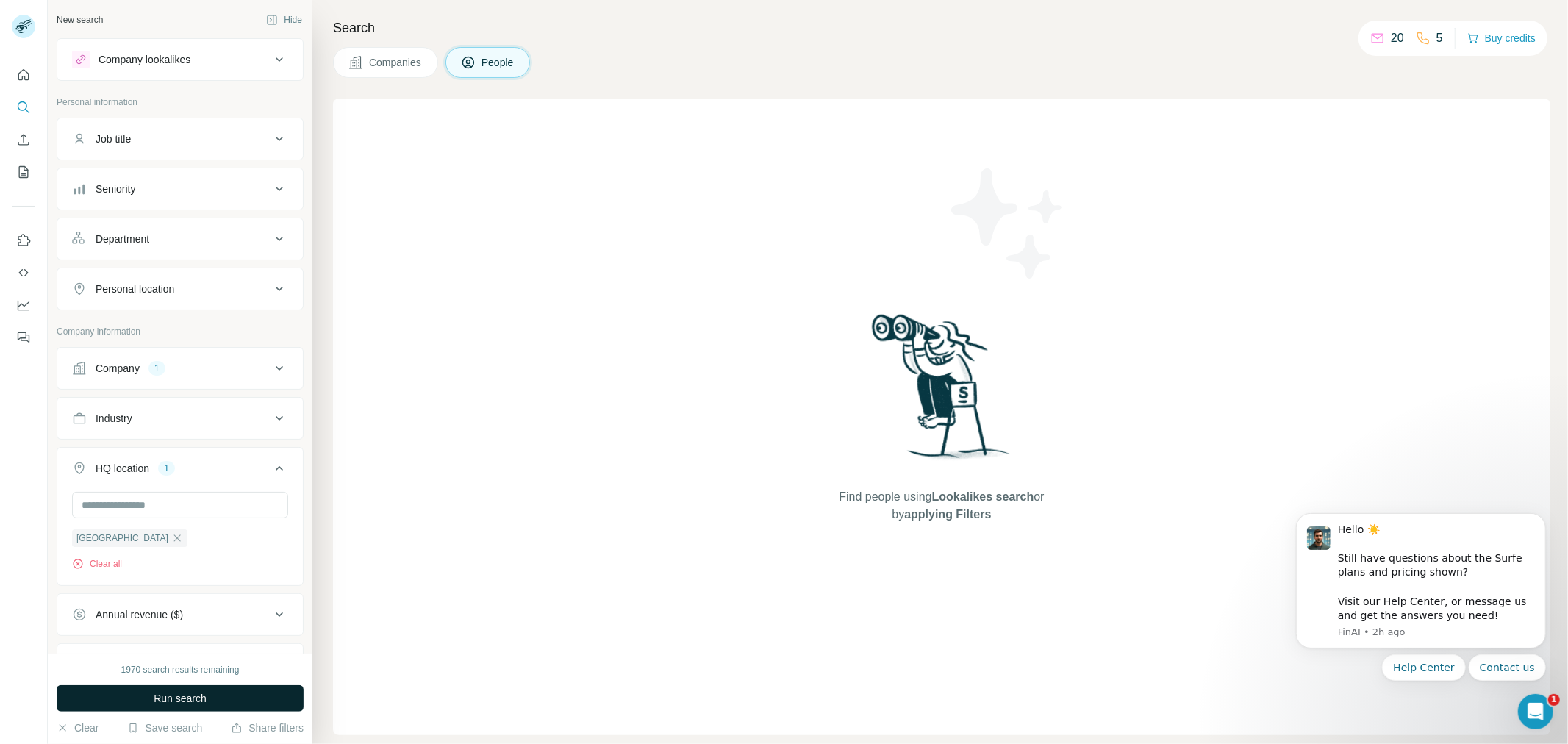
click at [201, 699] on span "Run search" at bounding box center [180, 698] width 53 height 15
click at [408, 61] on span "Companies" at bounding box center [396, 62] width 53 height 15
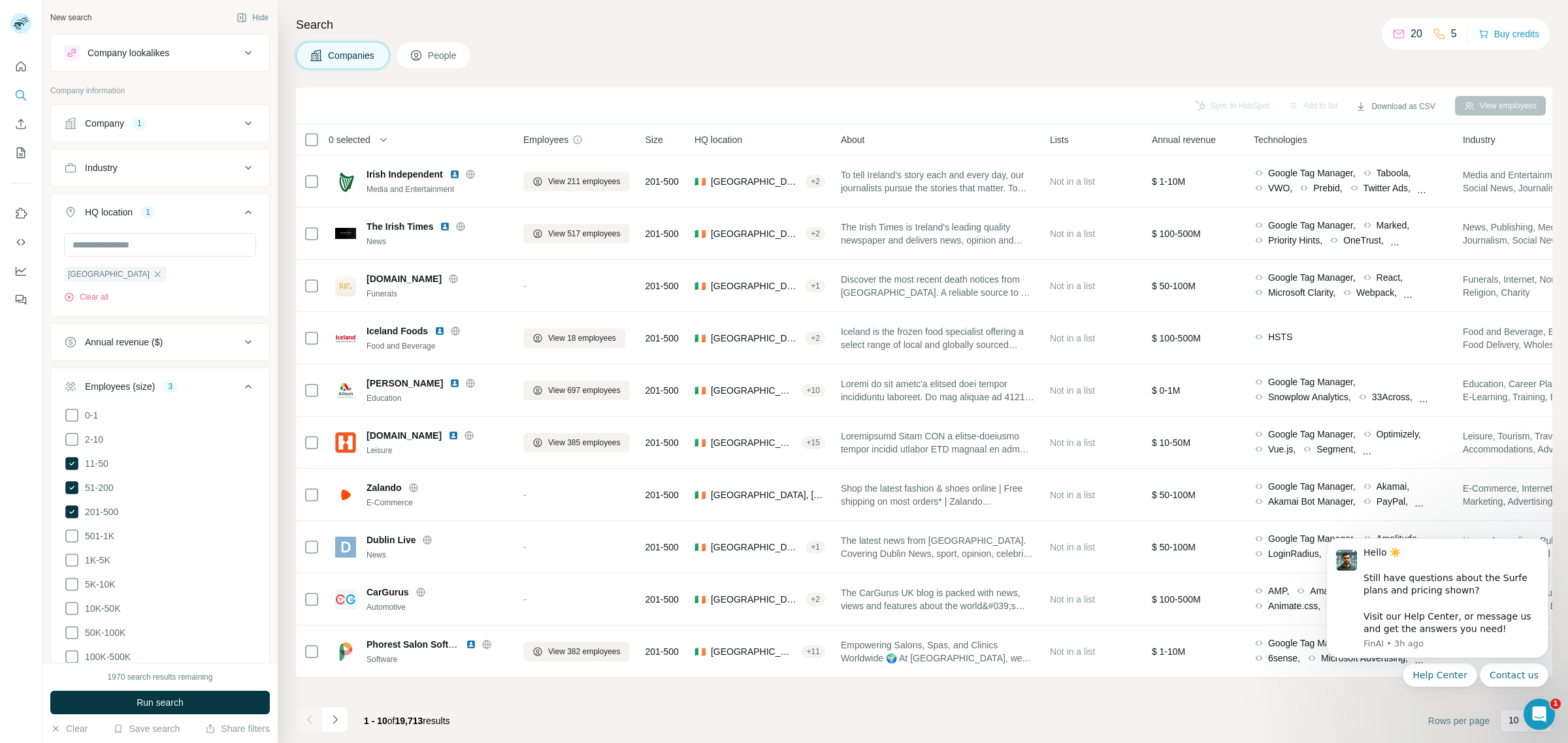
drag, startPoint x: 1379, startPoint y: 1, endPoint x: 1124, endPoint y: 44, distance: 258.6
click at [1124, 44] on div "Companies People" at bounding box center [924, 56] width 1257 height 28
